Goal: Check status: Check status

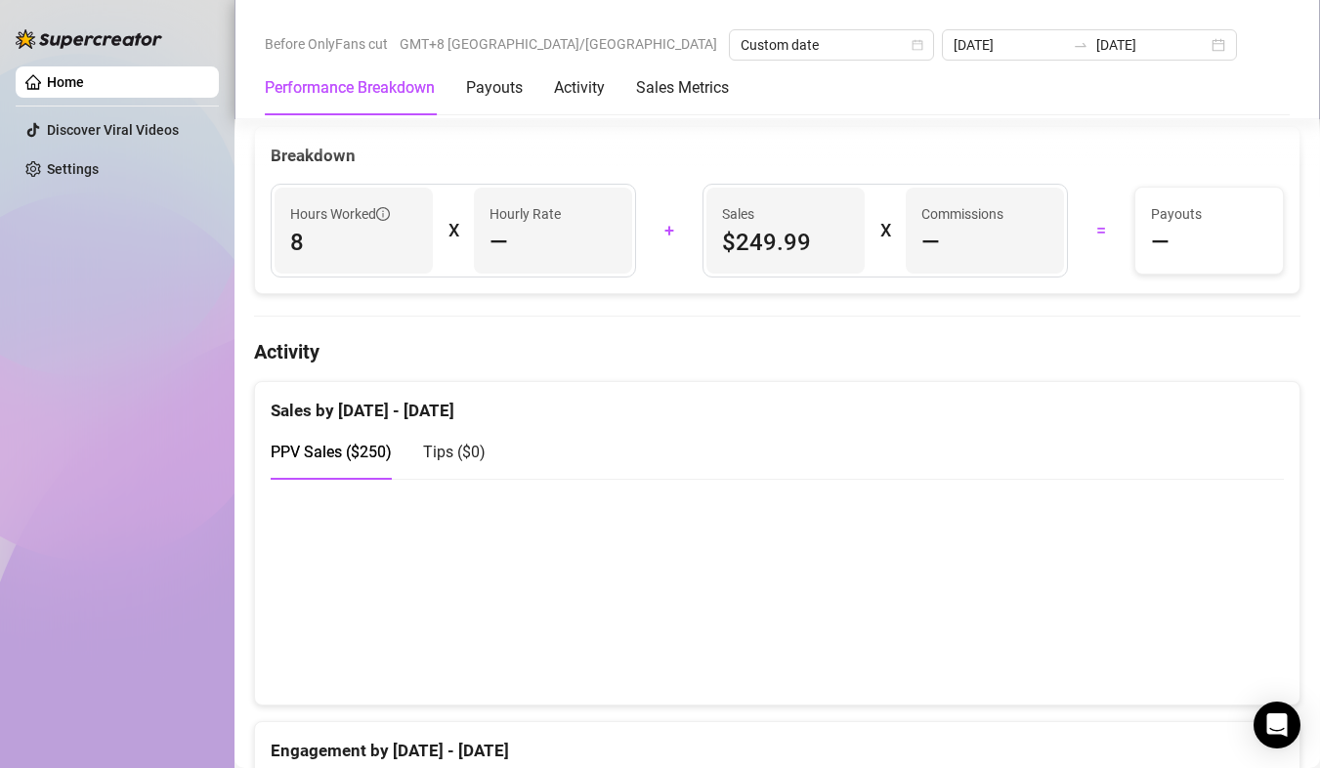
scroll to position [781, 0]
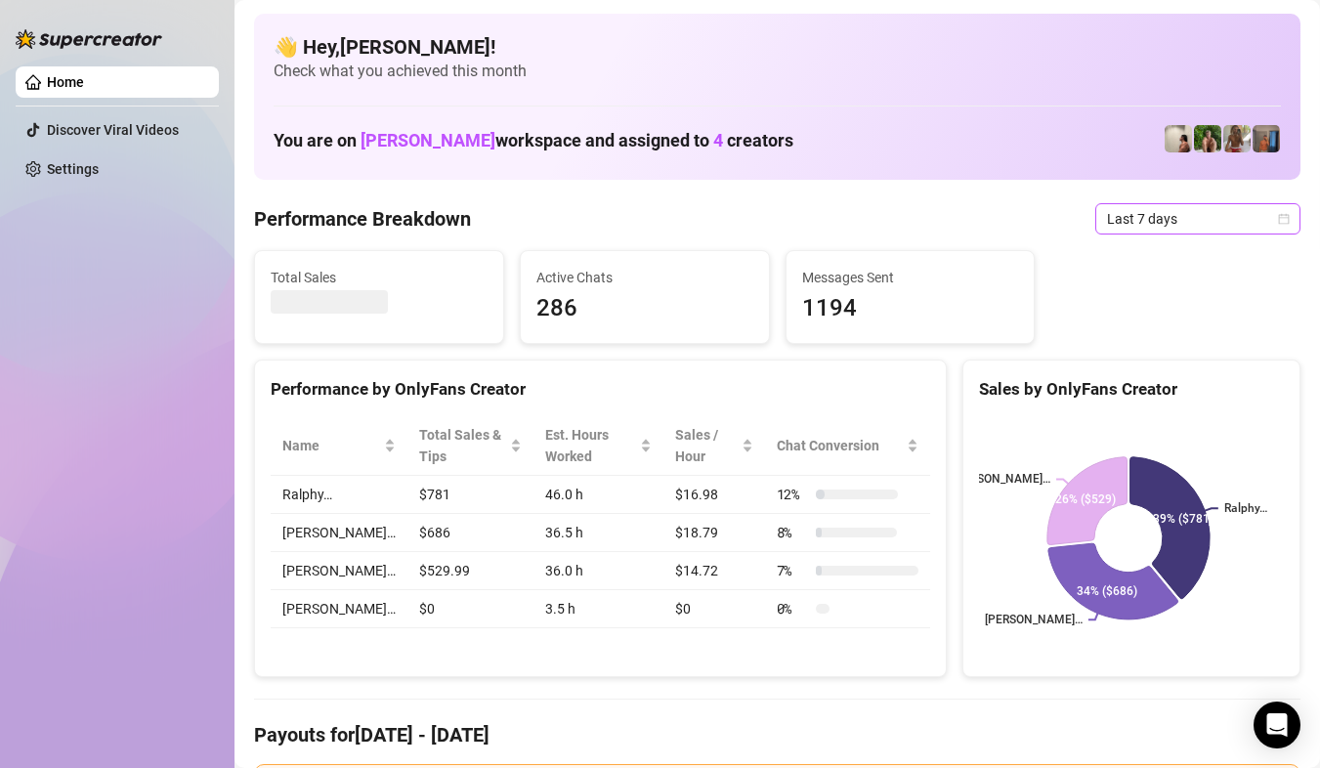
click at [1217, 216] on span "Last 7 days" at bounding box center [1198, 218] width 182 height 29
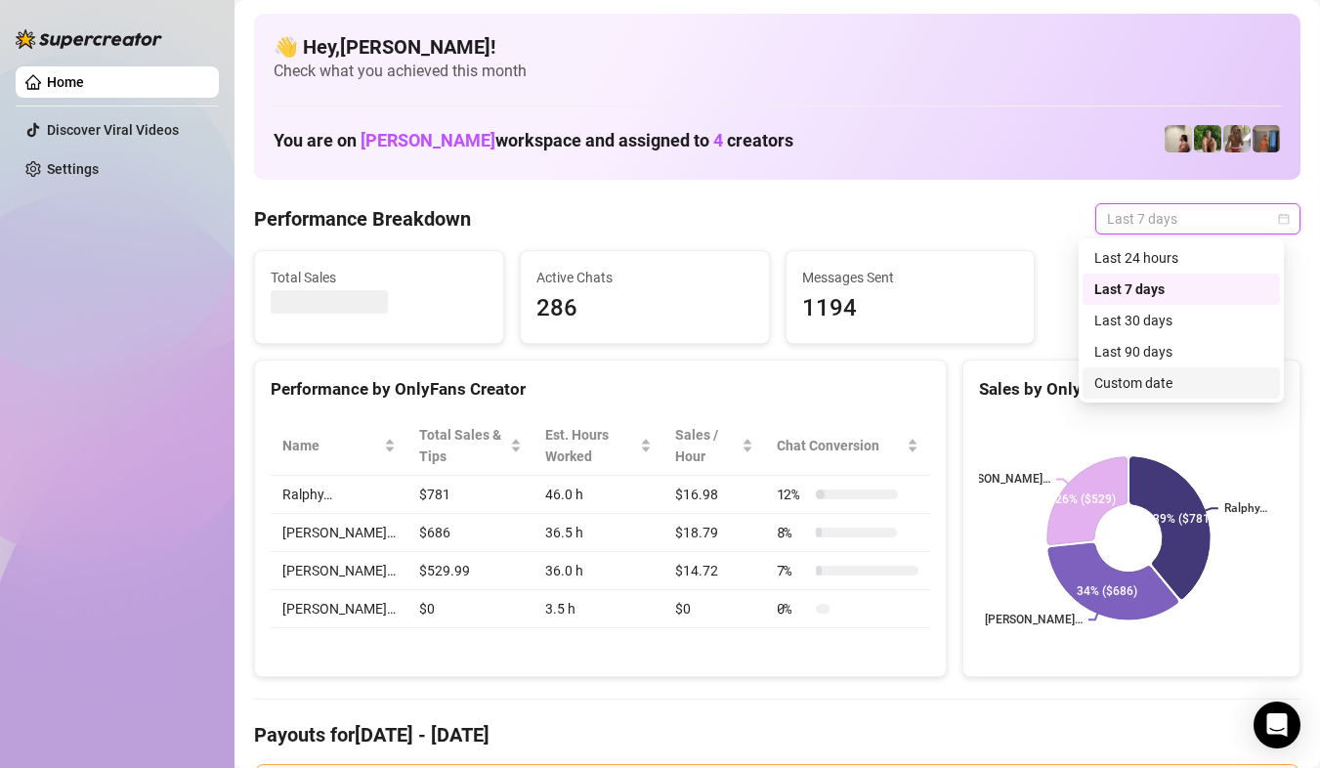
click at [1181, 370] on div "Custom date" at bounding box center [1180, 382] width 197 height 31
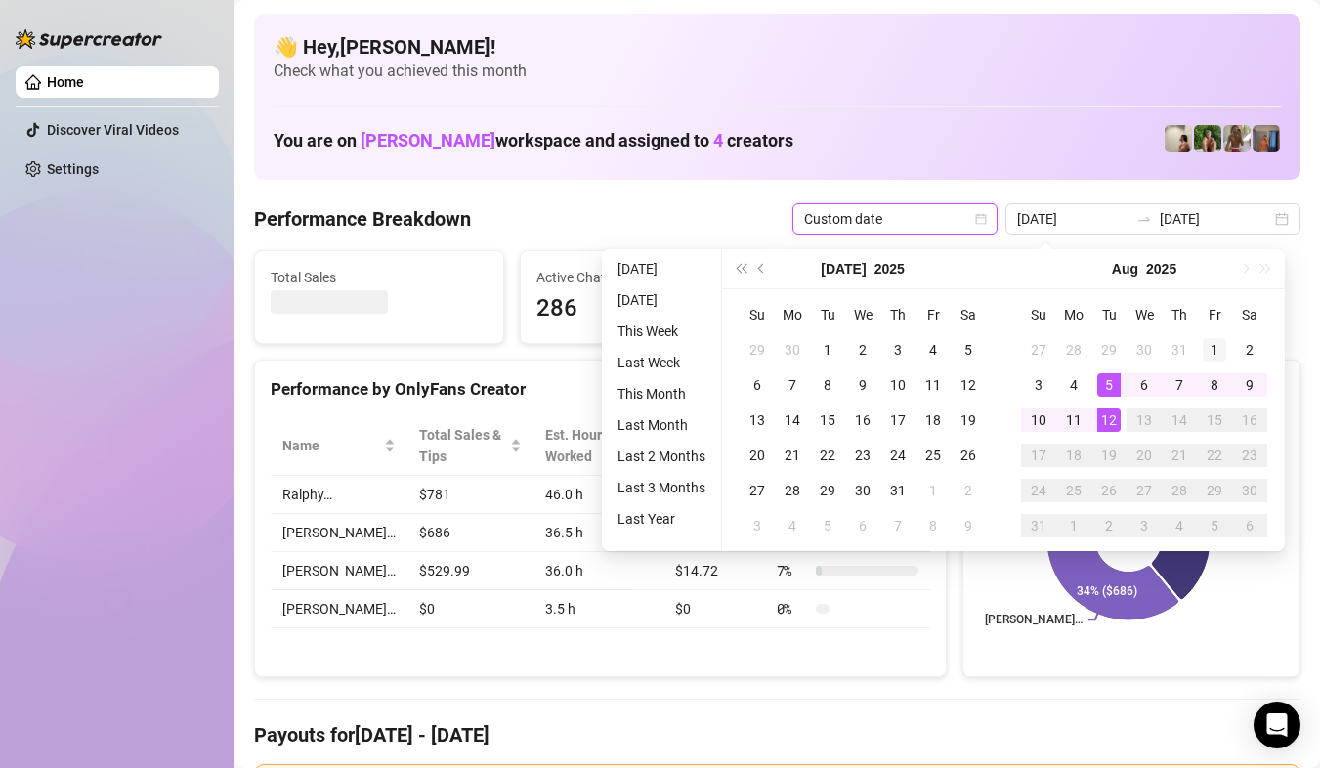
click at [1214, 346] on div "1" at bounding box center [1213, 349] width 23 height 23
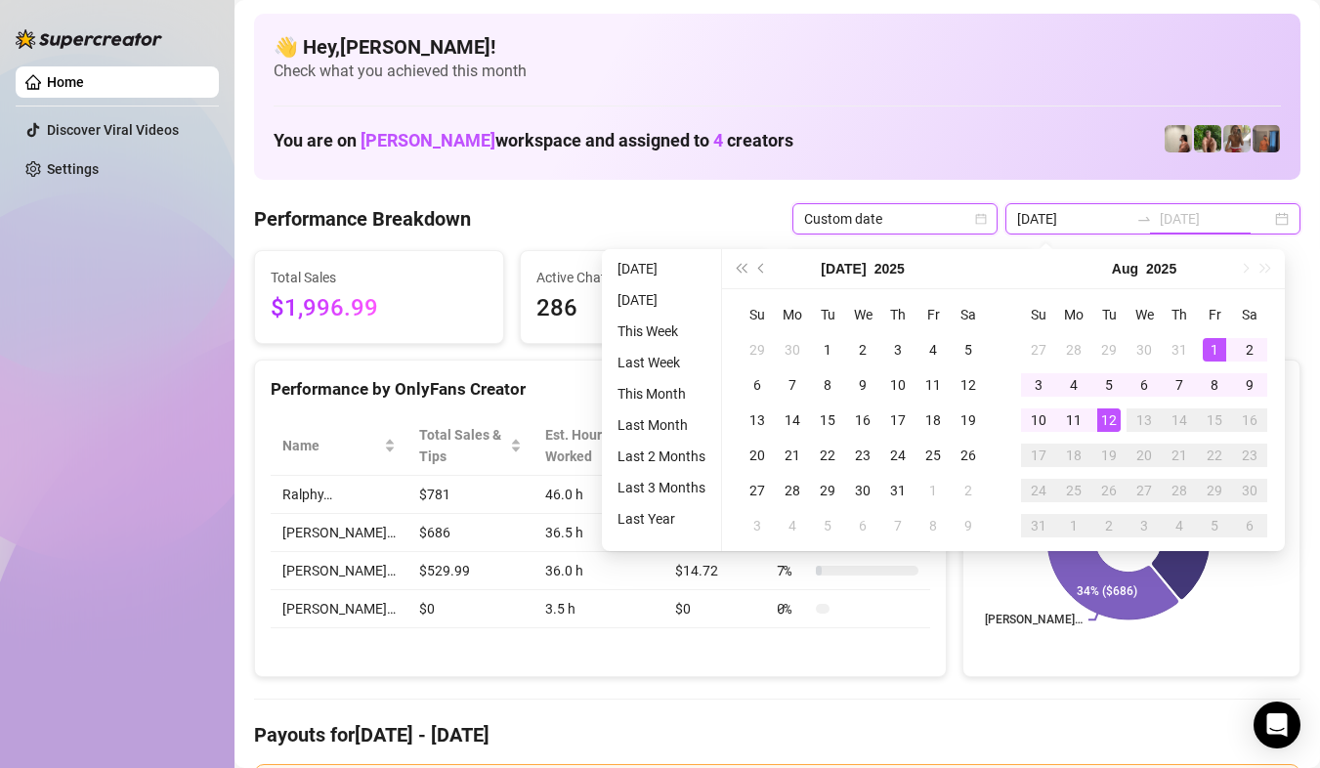
type input "2025-08-01"
click at [1105, 421] on div "12" at bounding box center [1108, 419] width 23 height 23
type input "[DATE]"
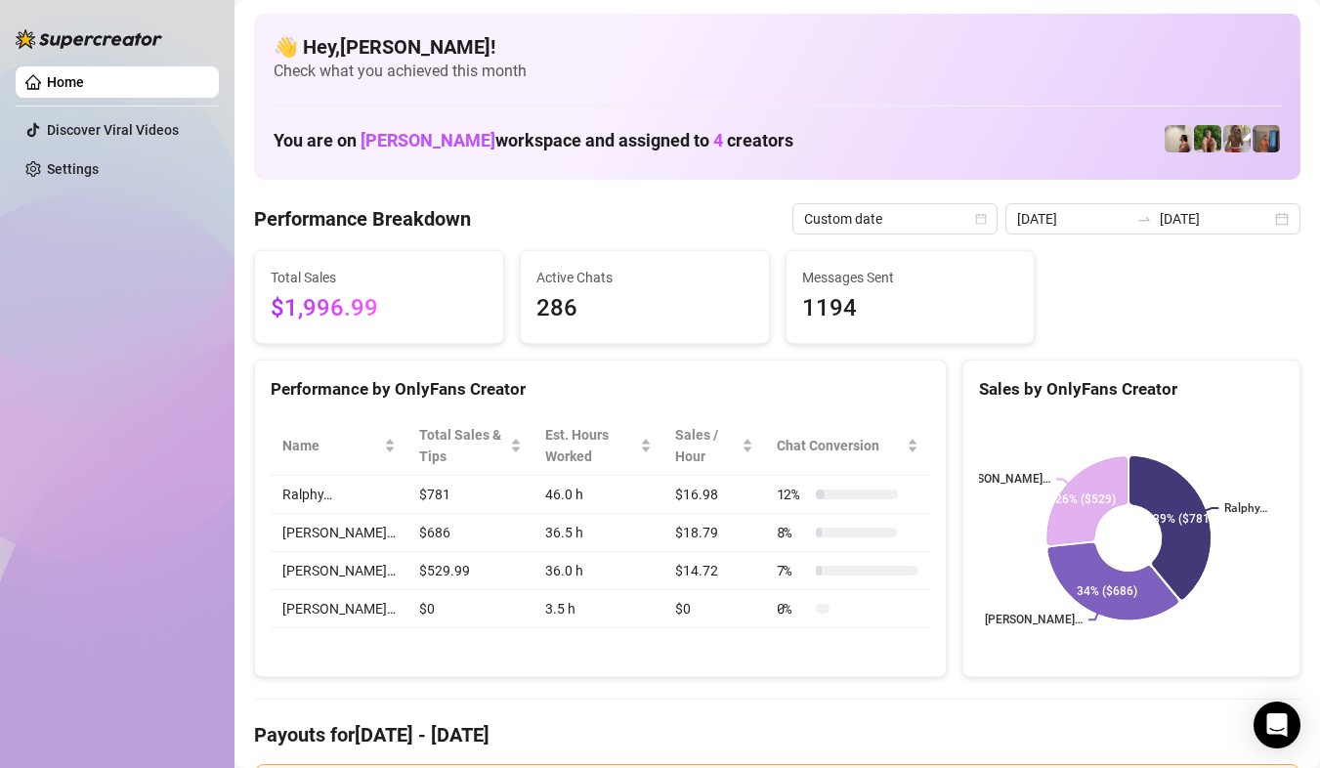
click at [1266, 228] on div "2025-08-05 2025-08-12" at bounding box center [1152, 218] width 295 height 31
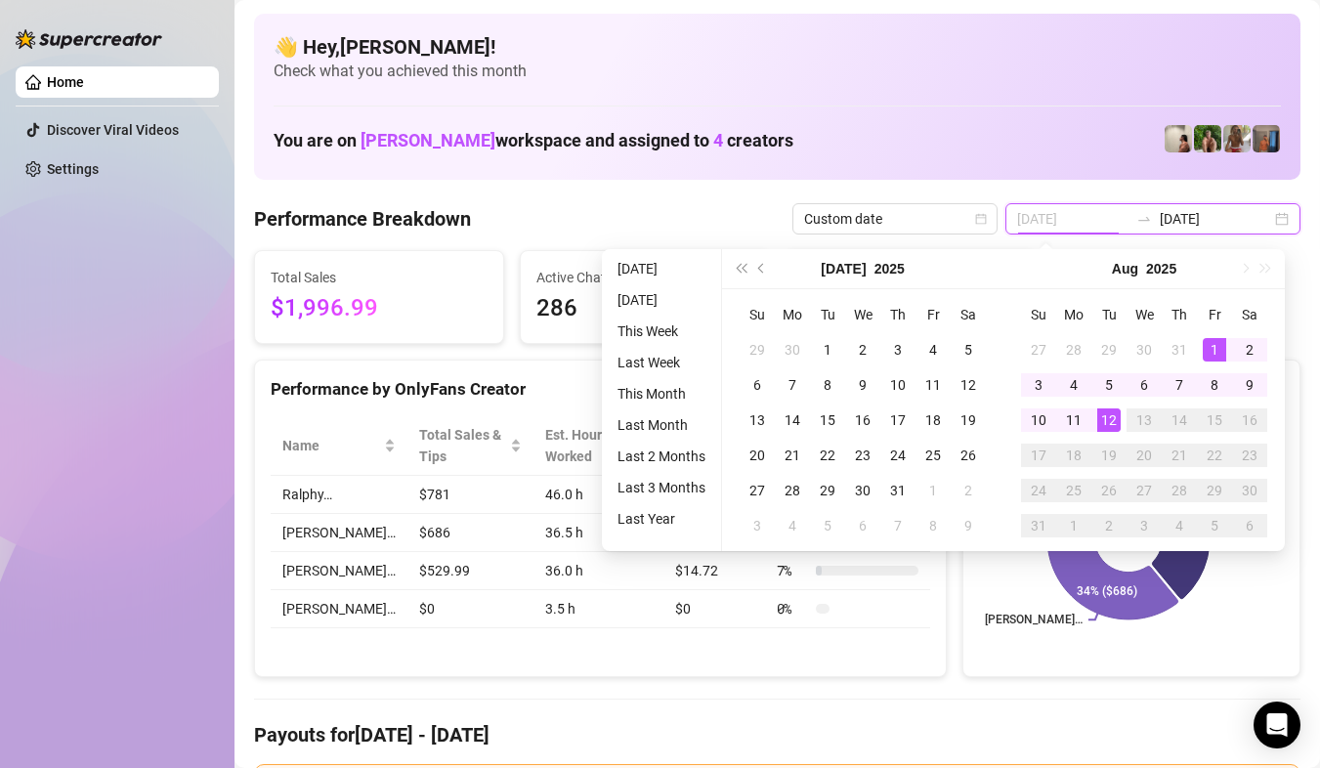
type input "2025-08-01"
click at [1223, 344] on div "1" at bounding box center [1213, 349] width 23 height 23
type input "[DATE]"
click at [1113, 421] on div "12" at bounding box center [1108, 419] width 23 height 23
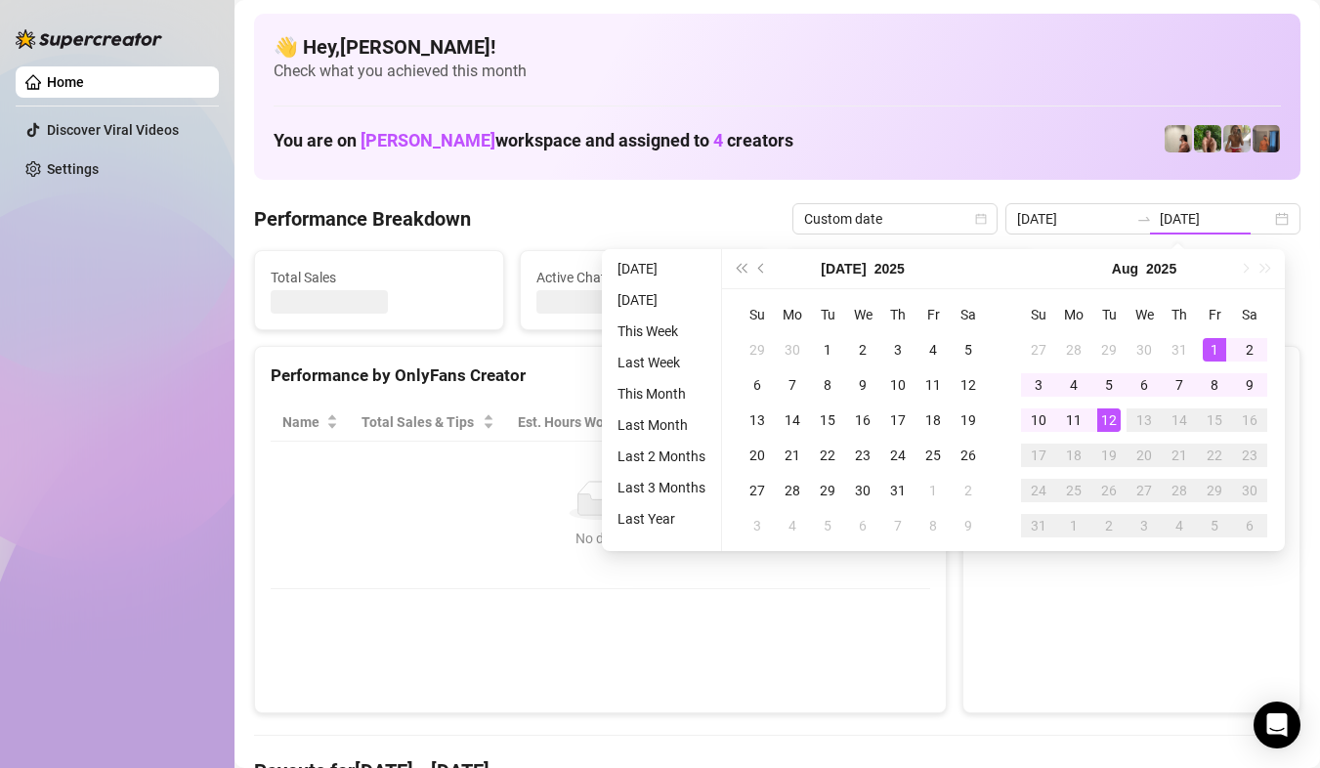
type input "2025-08-01"
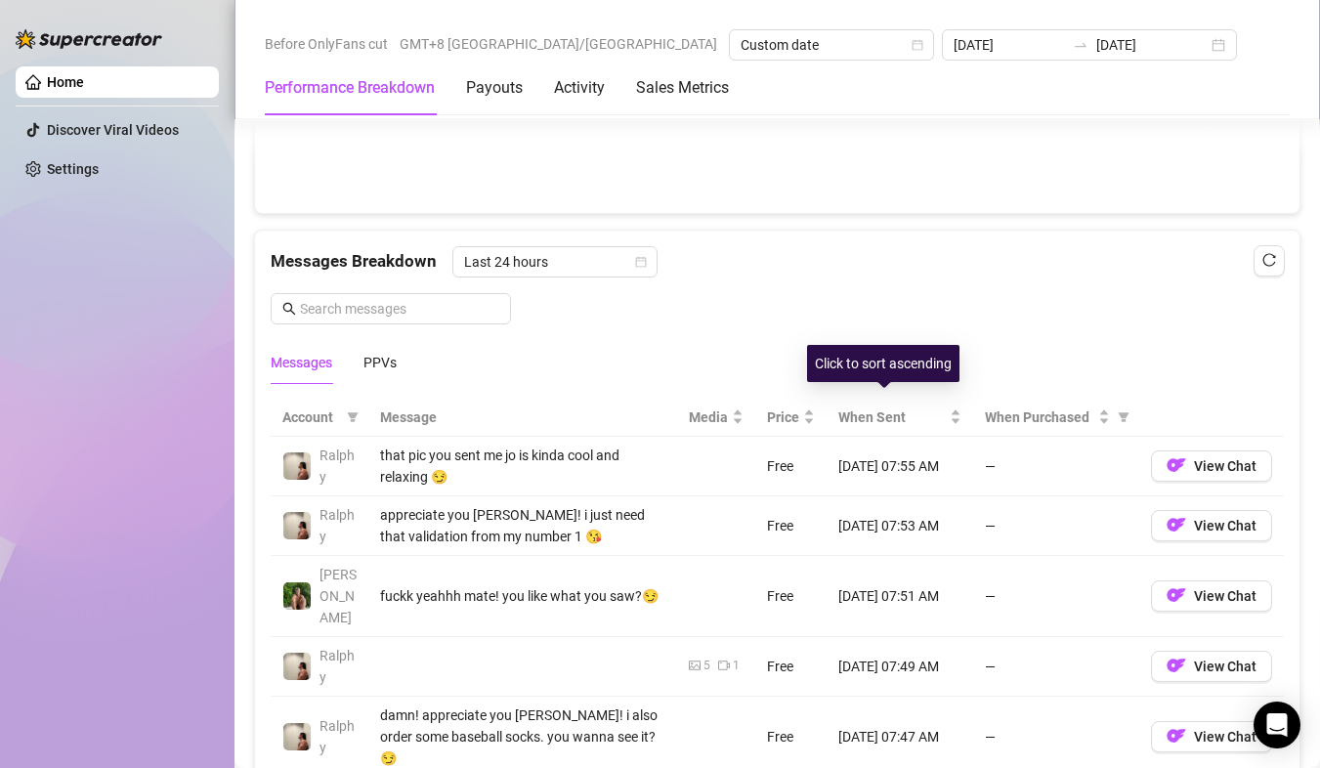
scroll to position [1660, 0]
